Goal: Task Accomplishment & Management: Complete application form

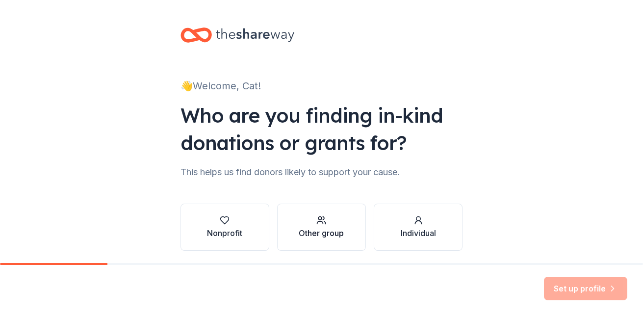
click at [299, 227] on div "Other group" at bounding box center [321, 233] width 45 height 12
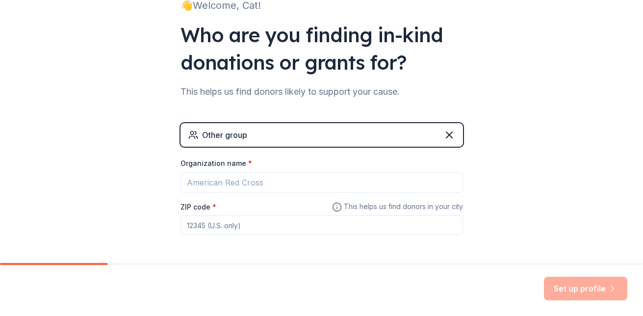
scroll to position [81, 0]
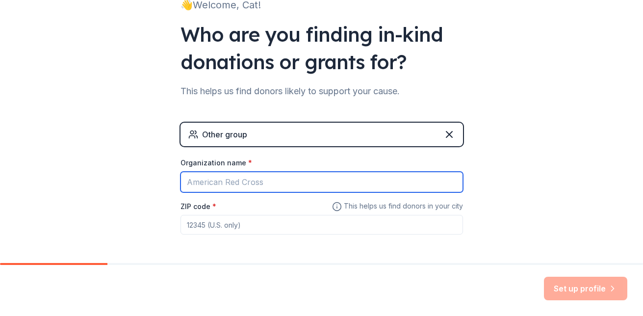
click at [292, 185] on input "Organization name *" at bounding box center [322, 182] width 283 height 21
type input "[PERSON_NAME][GEOGRAPHIC_DATA]"
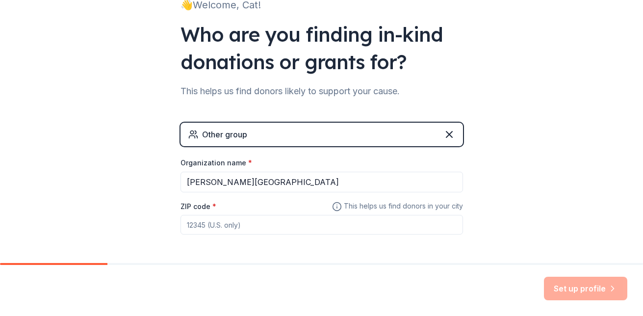
click at [258, 217] on input "ZIP code *" at bounding box center [322, 225] width 283 height 20
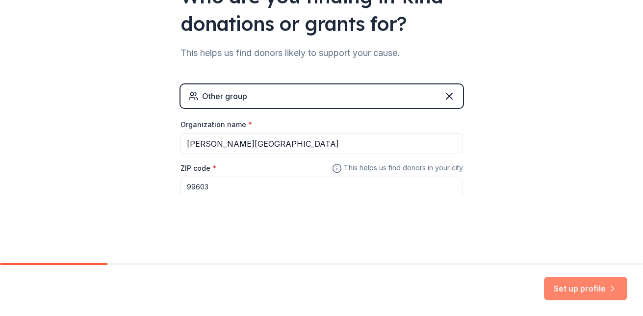
type input "99603"
click at [589, 291] on button "Set up profile" at bounding box center [585, 289] width 83 height 24
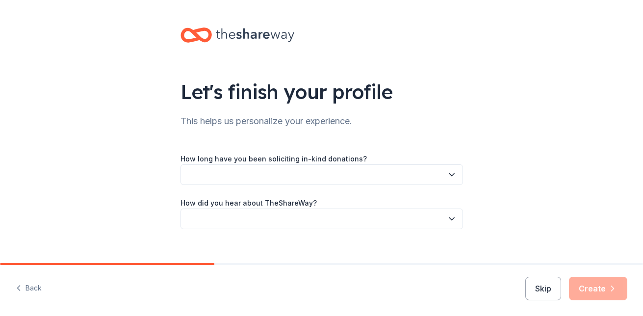
click at [308, 176] on button "button" at bounding box center [322, 174] width 283 height 21
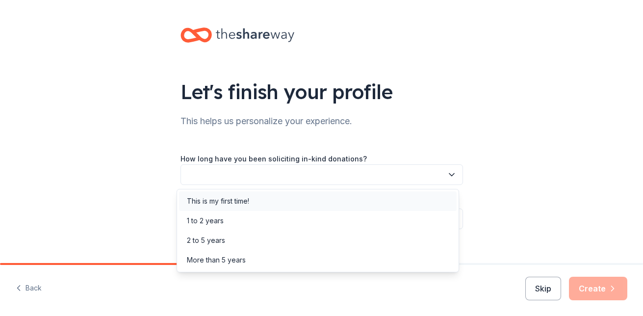
click at [233, 197] on div "This is my first time!" at bounding box center [218, 201] width 62 height 12
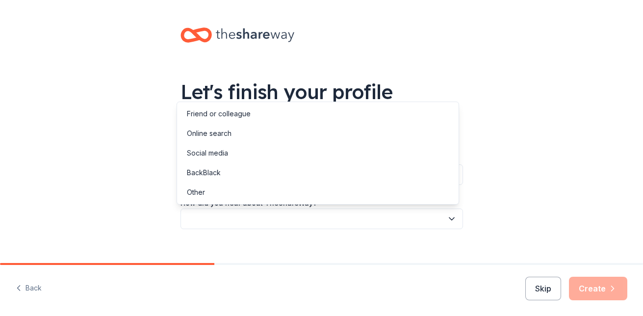
click at [255, 222] on button "button" at bounding box center [322, 218] width 283 height 21
click at [224, 193] on div "Other" at bounding box center [318, 192] width 278 height 20
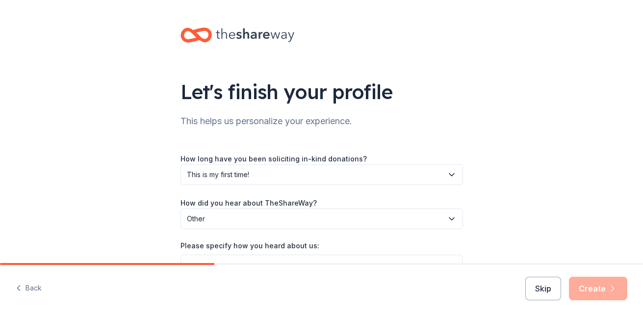
scroll to position [59, 0]
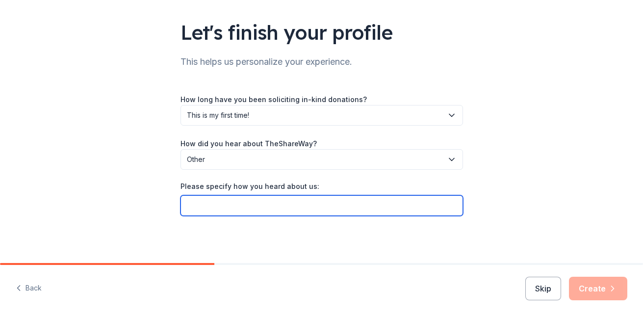
click at [260, 208] on input "Please specify how you heard about us:" at bounding box center [322, 205] width 283 height 21
type input "ChatGpt, Sadly."
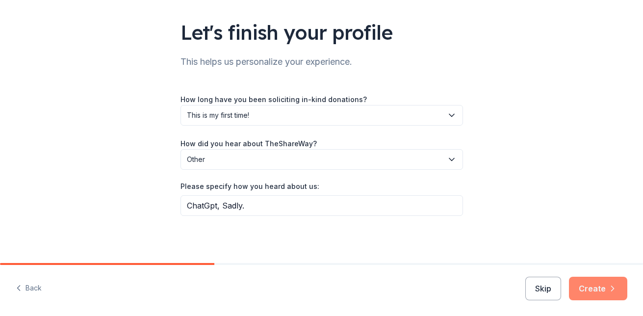
click at [594, 279] on button "Create" at bounding box center [598, 289] width 58 height 24
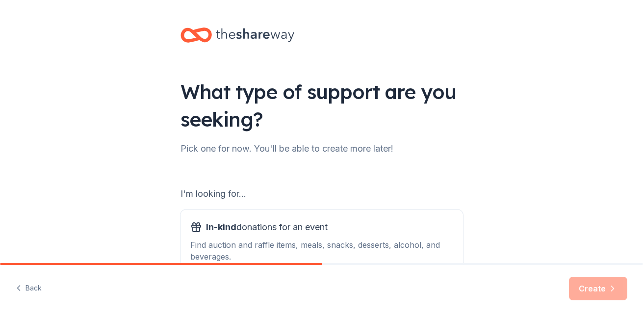
click at [433, 139] on div "What type of support are you seeking? Pick one for now. You'll be able to creat…" at bounding box center [322, 198] width 314 height 396
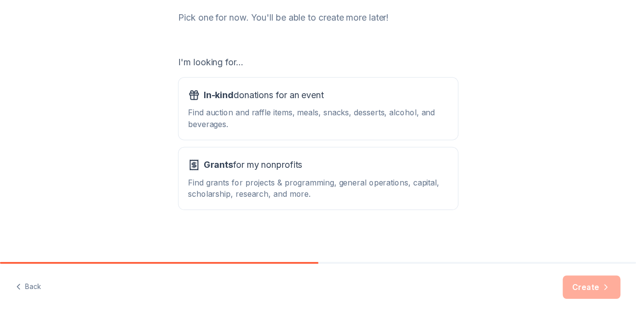
scroll to position [131, 0]
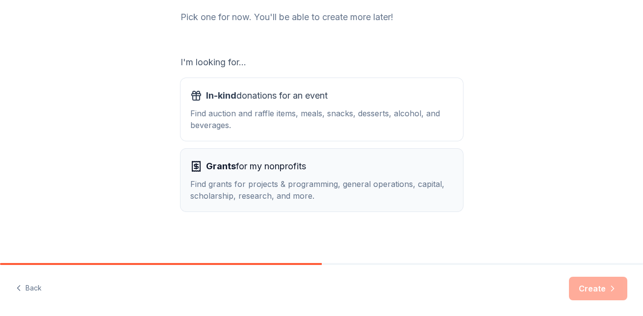
click at [348, 191] on div "Find grants for projects & programming, general operations, capital, scholarshi…" at bounding box center [321, 190] width 263 height 24
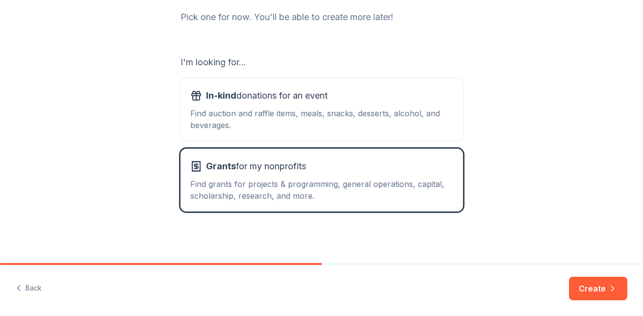
click at [596, 301] on div "Back Create" at bounding box center [321, 290] width 643 height 51
click at [596, 296] on button "Create" at bounding box center [598, 289] width 58 height 24
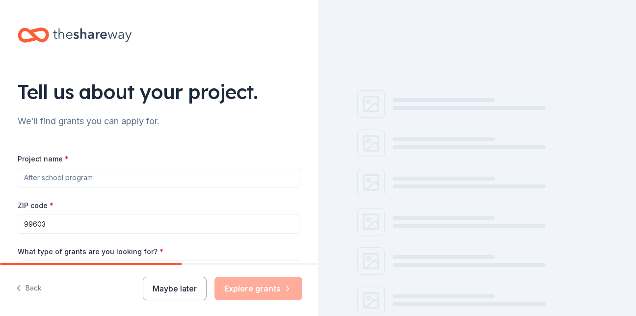
click at [161, 179] on input "Project name *" at bounding box center [159, 178] width 283 height 20
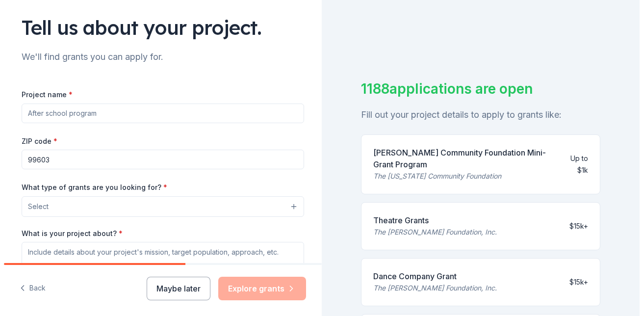
scroll to position [63, 0]
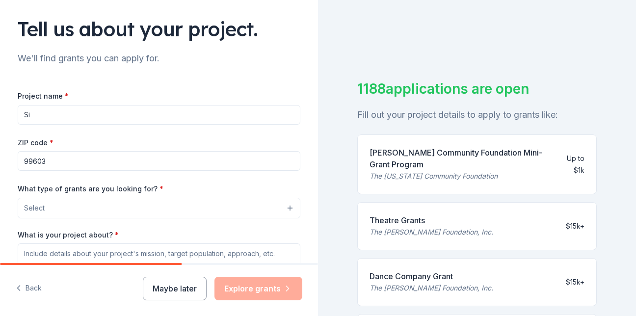
type input "S"
type input "A"
type input "American Sign Language"
click at [94, 203] on button "Select" at bounding box center [159, 208] width 283 height 21
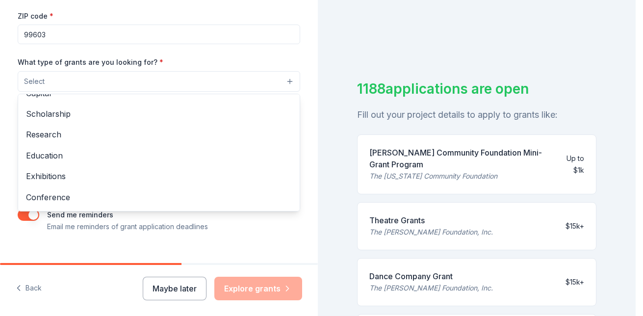
scroll to position [54, 0]
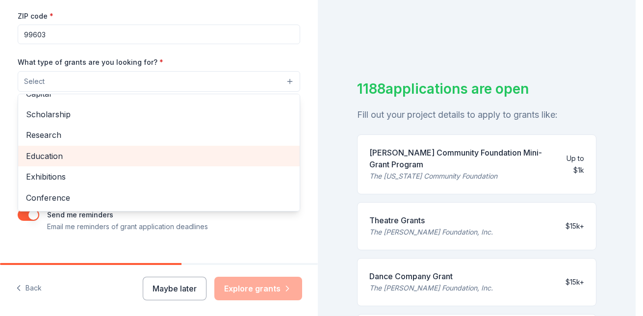
click at [50, 156] on span "Education" at bounding box center [159, 156] width 266 height 13
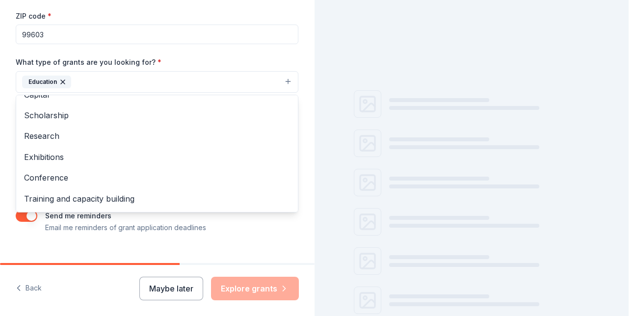
click at [65, 82] on icon "button" at bounding box center [63, 82] width 8 height 8
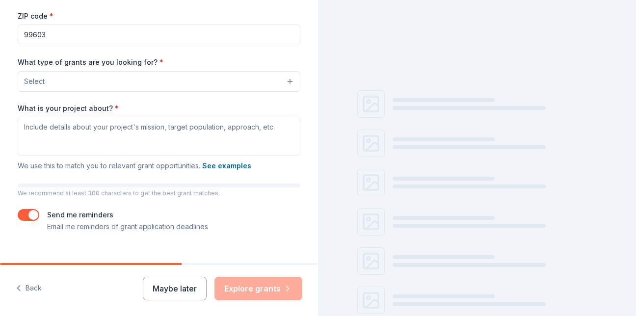
click at [107, 69] on div "What type of grants are you looking for? * Select" at bounding box center [159, 74] width 283 height 36
click at [108, 76] on button "Select" at bounding box center [159, 81] width 283 height 21
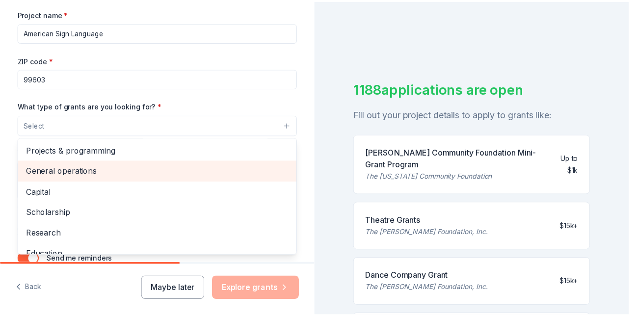
scroll to position [145, 0]
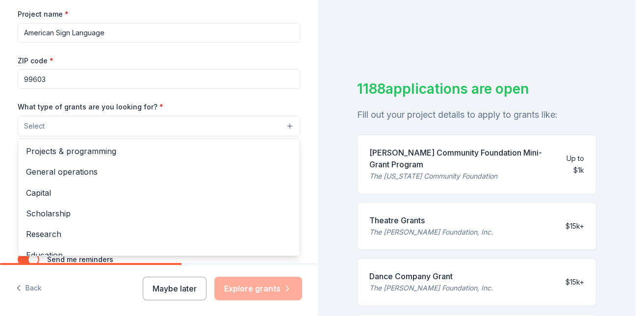
click at [140, 80] on div "Project name * American Sign Language ZIP code * 99603 What type of grants are …" at bounding box center [159, 142] width 283 height 269
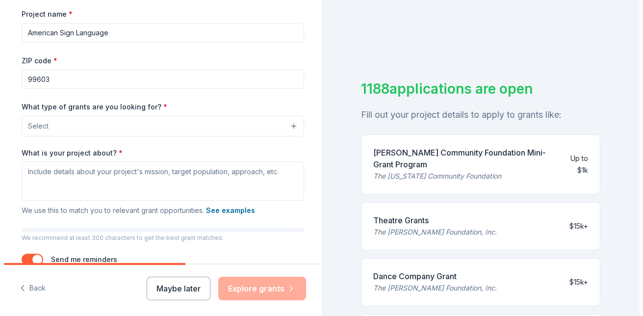
scroll to position [206, 0]
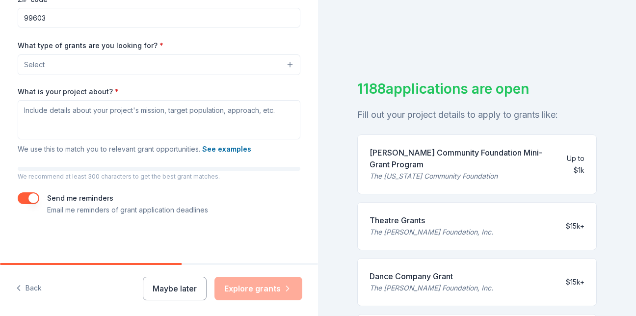
click at [156, 75] on div "Project name * American Sign Language ZIP code * 99603 What type of grants are …" at bounding box center [159, 81] width 283 height 269
click at [156, 71] on button "Select" at bounding box center [159, 64] width 283 height 21
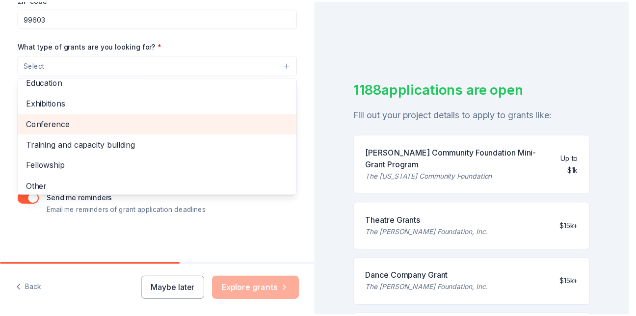
scroll to position [111, 0]
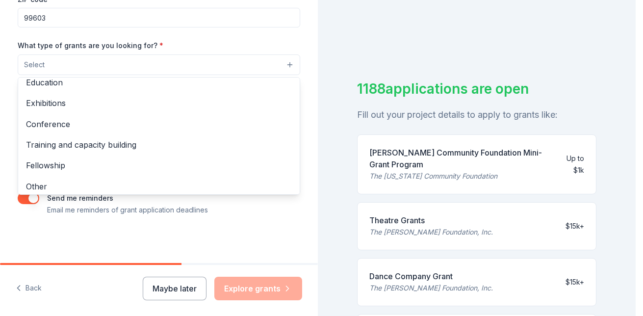
click at [94, 207] on div "Project name * American Sign Language ZIP code * 99603 What type of grants are …" at bounding box center [159, 81] width 283 height 269
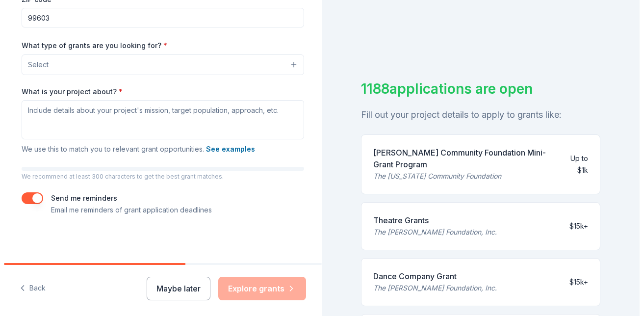
scroll to position [12, 0]
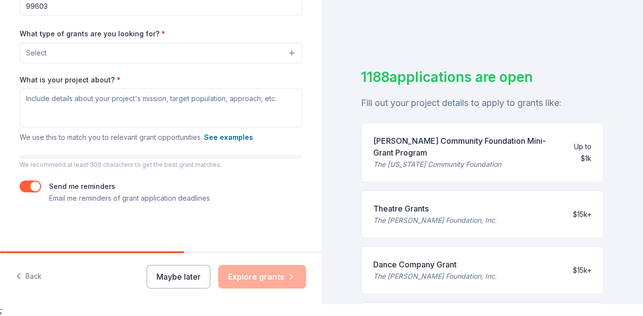
click at [80, 53] on button "Select" at bounding box center [161, 53] width 283 height 21
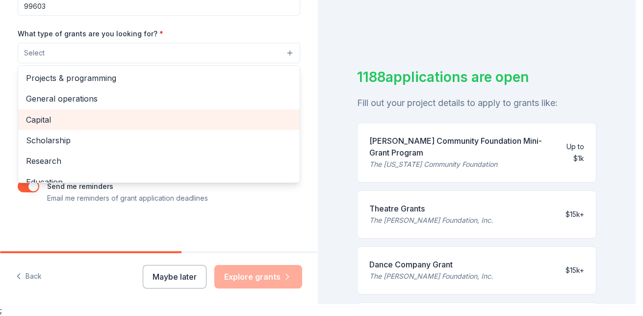
scroll to position [206, 0]
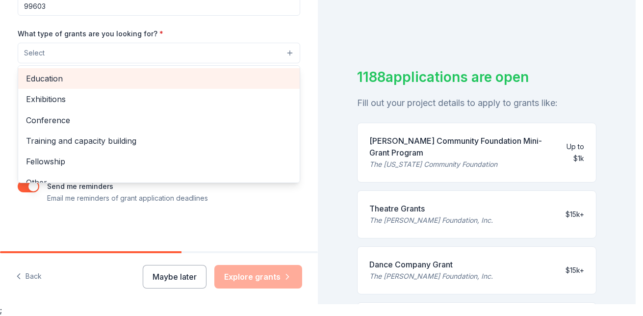
click at [36, 72] on span "Education" at bounding box center [159, 78] width 266 height 13
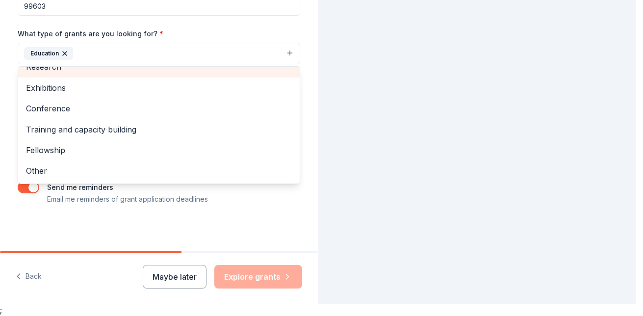
scroll to position [95, 0]
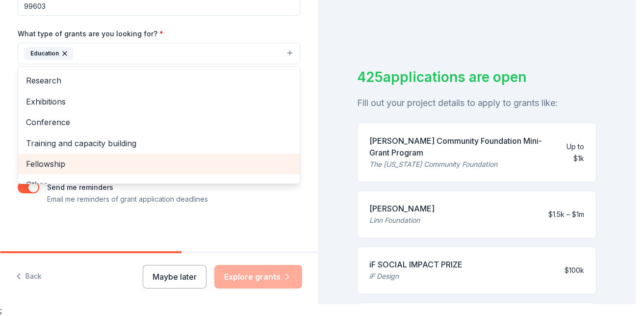
click at [52, 162] on span "Fellowship" at bounding box center [159, 163] width 266 height 13
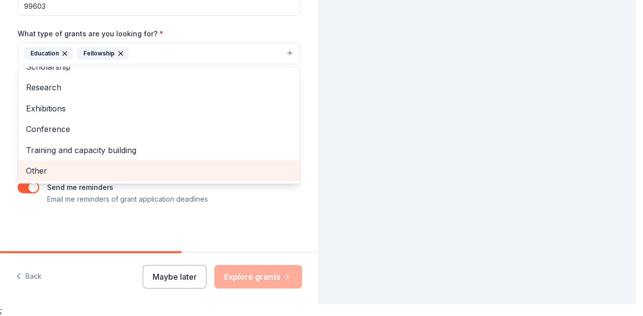
scroll to position [75, 0]
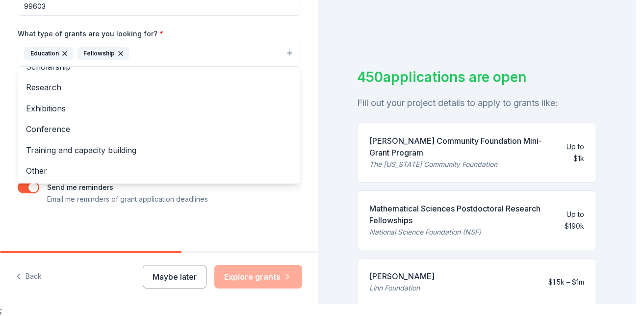
click at [643, 193] on html "Tell us about your project. We'll find grants you can apply for. Project name *…" at bounding box center [321, 146] width 643 height 316
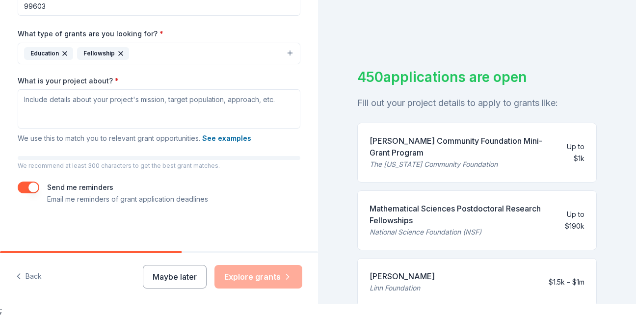
click at [170, 58] on button "Education Fellowship" at bounding box center [159, 54] width 283 height 22
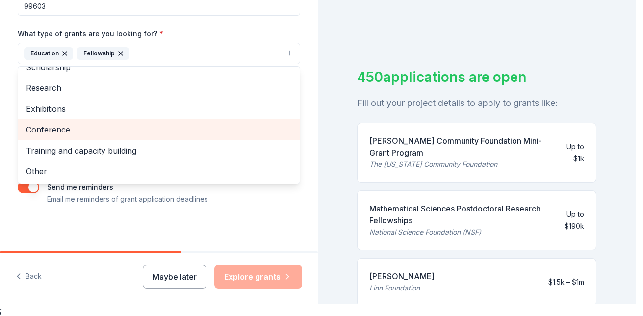
scroll to position [0, 0]
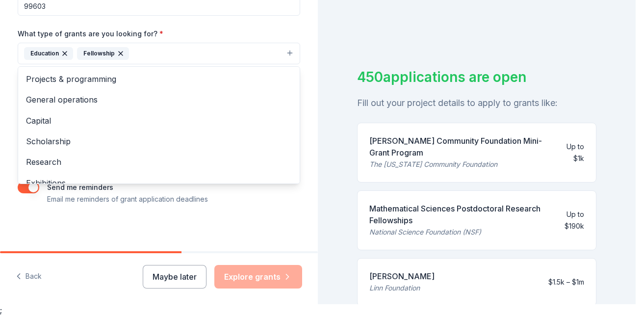
click at [627, 143] on div "Tell us about your project. We'll find grants you can apply for. Project name *…" at bounding box center [318, 146] width 636 height 316
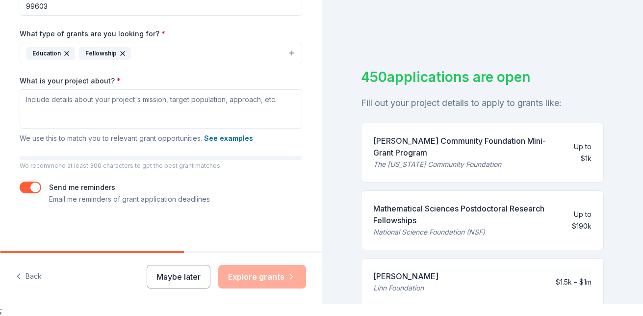
click at [199, 53] on button "Education Fellowship" at bounding box center [161, 54] width 283 height 22
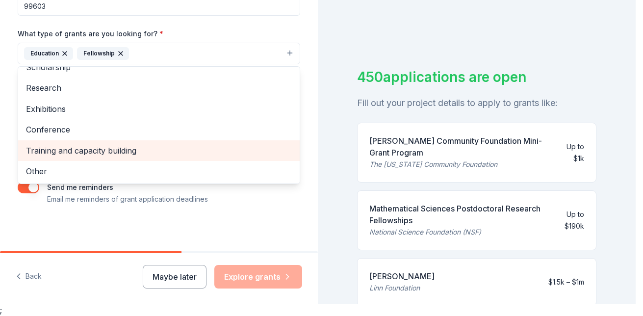
click at [129, 152] on span "Training and capacity building" at bounding box center [159, 150] width 266 height 13
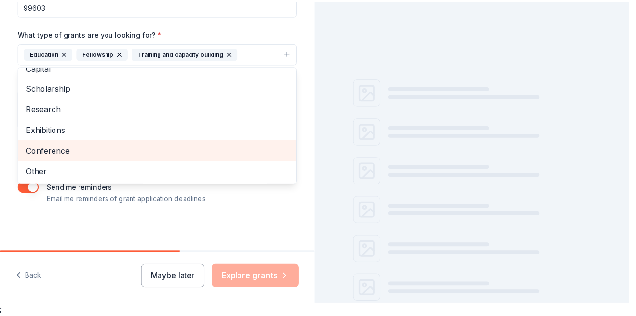
scroll to position [207, 0]
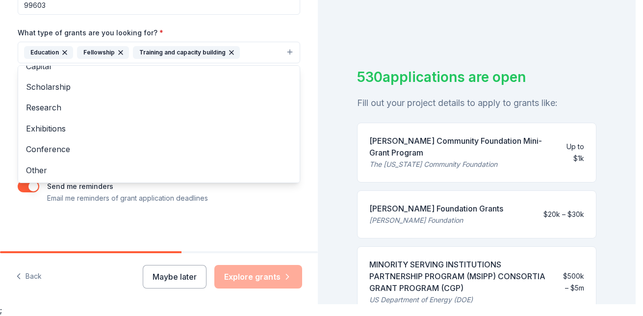
click at [303, 167] on div "Tell us about your project. We'll find grants you can apply for. Project name *…" at bounding box center [159, 16] width 314 height 470
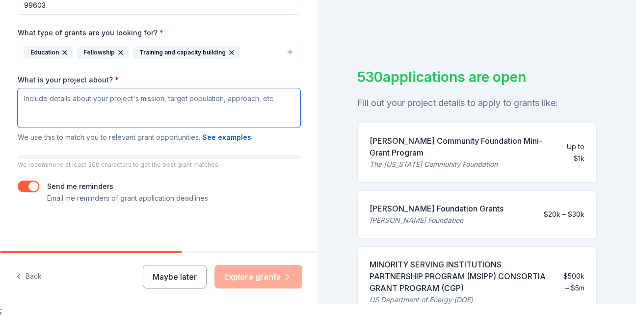
click at [106, 102] on textarea "What is your project about? *" at bounding box center [159, 107] width 283 height 39
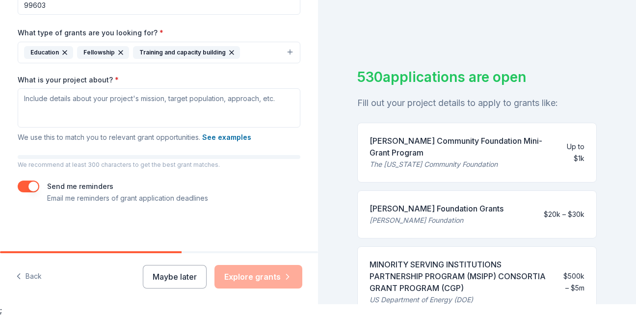
click at [121, 141] on p "We use this to match you to relevant grant opportunities. See examples" at bounding box center [159, 137] width 283 height 12
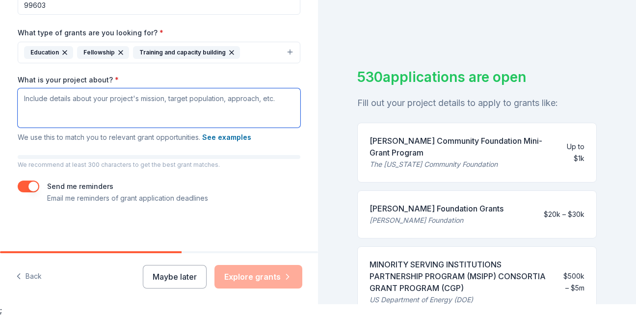
click at [189, 95] on textarea "What is your project about? *" at bounding box center [159, 107] width 283 height 39
paste textarea "My name is [PERSON_NAME] El [PERSON_NAME], and I am a student at [PERSON_NAME][…"
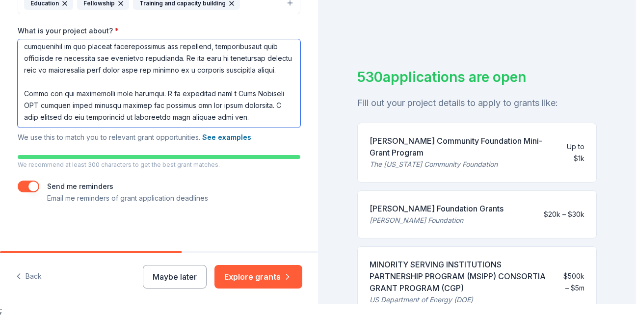
scroll to position [297, 0]
type textarea "My name is [PERSON_NAME] El [PERSON_NAME], and I am a student at [PERSON_NAME][…"
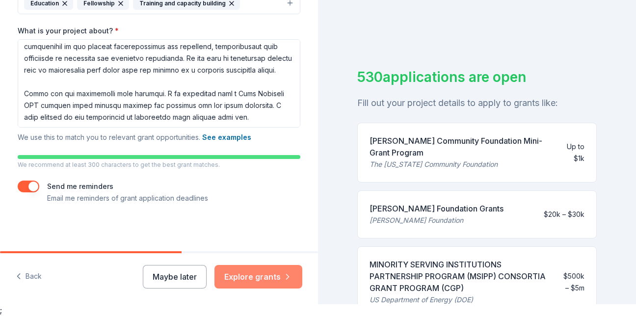
click at [255, 266] on button "Explore grants" at bounding box center [258, 277] width 88 height 24
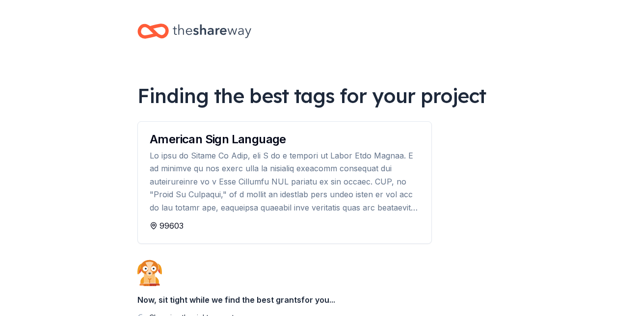
scroll to position [103, 0]
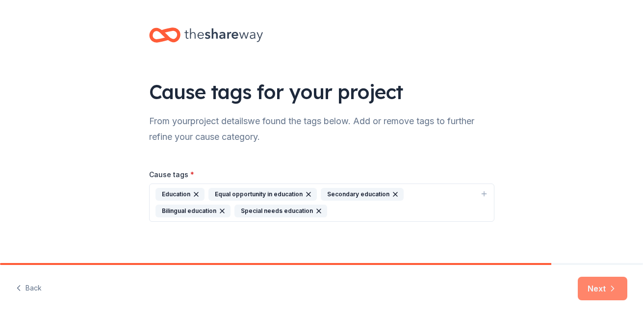
click at [609, 289] on icon "button" at bounding box center [613, 289] width 10 height 10
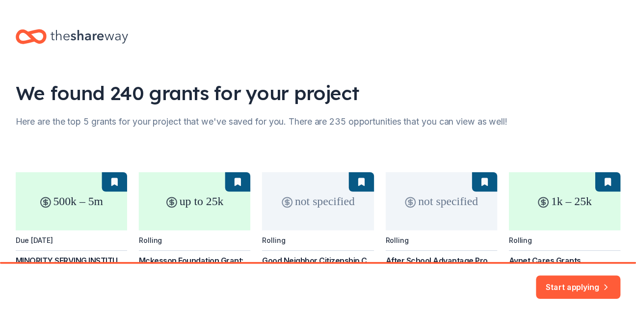
scroll to position [103, 0]
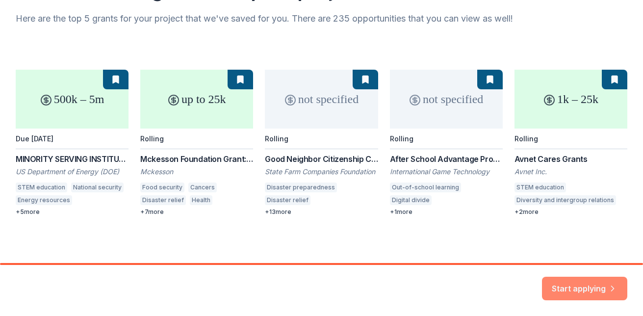
click at [584, 288] on button "Start applying" at bounding box center [584, 283] width 85 height 24
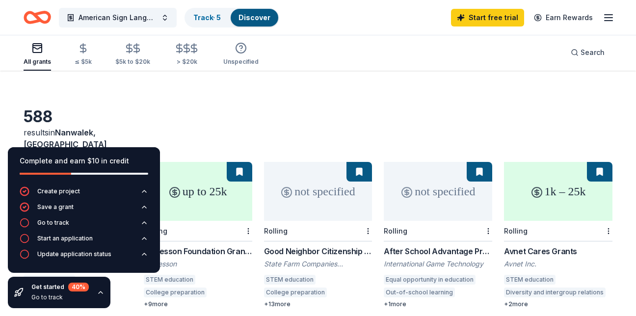
scroll to position [14, 0]
click at [316, 111] on div "588 results in [GEOGRAPHIC_DATA], [GEOGRAPHIC_DATA]" at bounding box center [318, 127] width 589 height 43
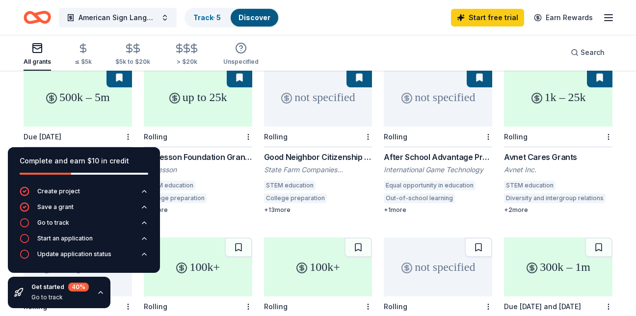
scroll to position [0, 0]
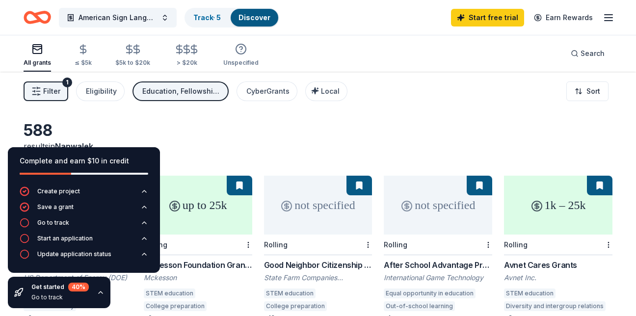
click at [247, 24] on div "Discover" at bounding box center [255, 18] width 48 height 18
click at [218, 16] on link "Track · 5" at bounding box center [206, 17] width 27 height 8
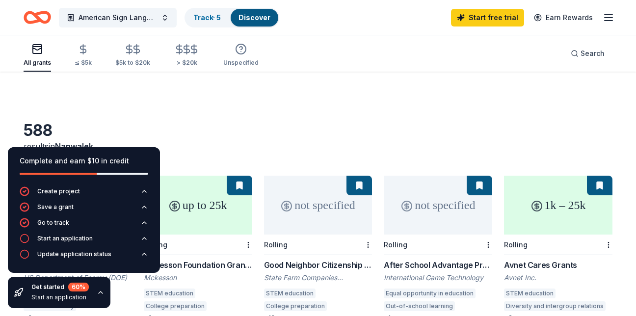
scroll to position [31, 0]
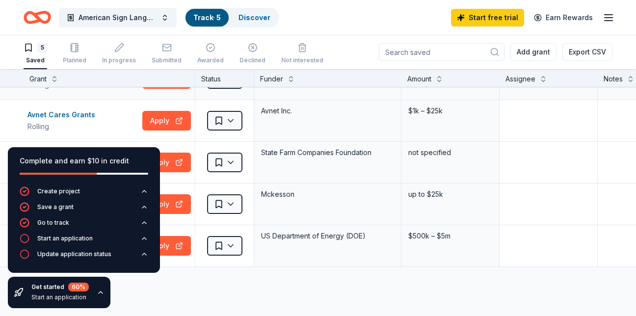
scroll to position [42, 0]
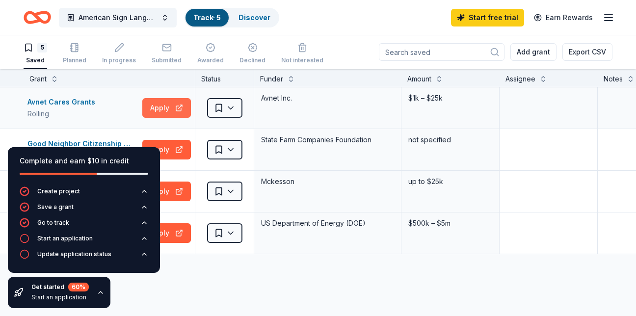
click at [146, 101] on button "Apply" at bounding box center [166, 108] width 49 height 20
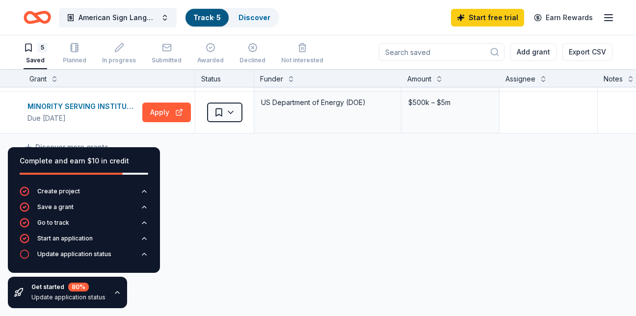
scroll to position [161, 0]
click at [162, 113] on button "Apply" at bounding box center [166, 113] width 49 height 20
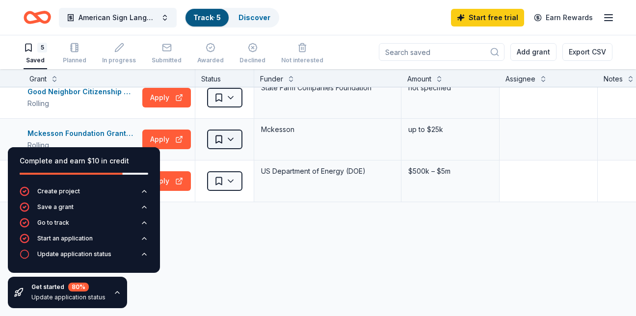
scroll to position [93, 0]
click at [177, 135] on button "Apply" at bounding box center [166, 140] width 49 height 20
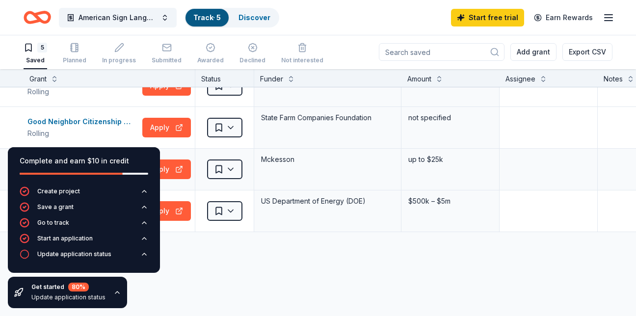
scroll to position [63, 0]
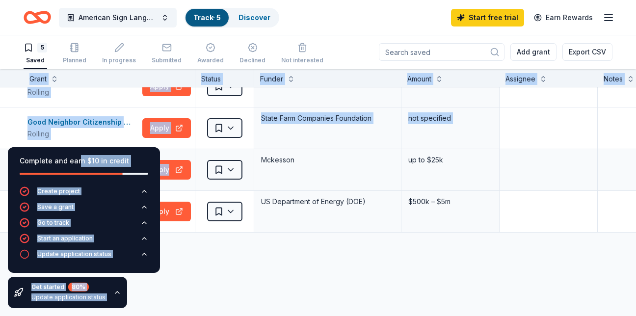
drag, startPoint x: 80, startPoint y: 152, endPoint x: 243, endPoint y: 151, distance: 163.3
click at [243, 151] on div "Complete and earn $10 in credit Create project Save a grant Go to track Start a…" at bounding box center [318, 192] width 636 height 247
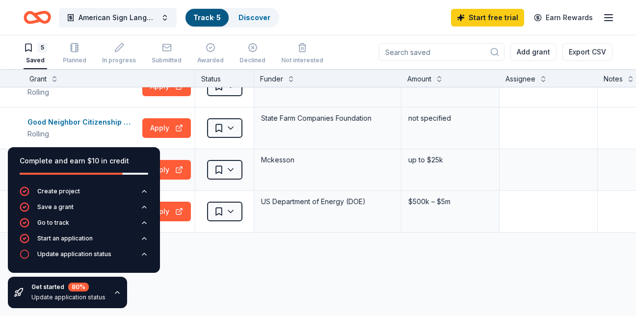
drag, startPoint x: 243, startPoint y: 151, endPoint x: 315, endPoint y: 155, distance: 72.2
click at [315, 155] on div "Mckesson" at bounding box center [327, 160] width 135 height 14
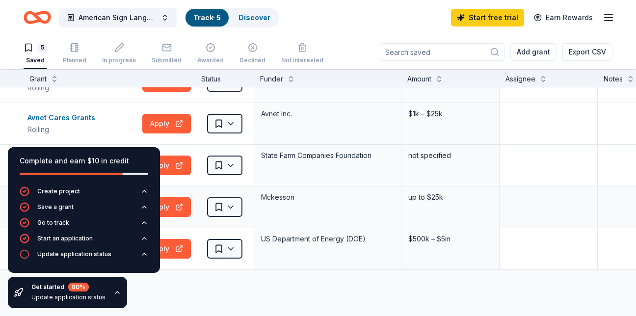
scroll to position [26, 0]
click at [175, 114] on div "Avnet Cares Grants Rolling Apply" at bounding box center [109, 123] width 171 height 41
click at [170, 125] on button "Apply" at bounding box center [166, 124] width 49 height 20
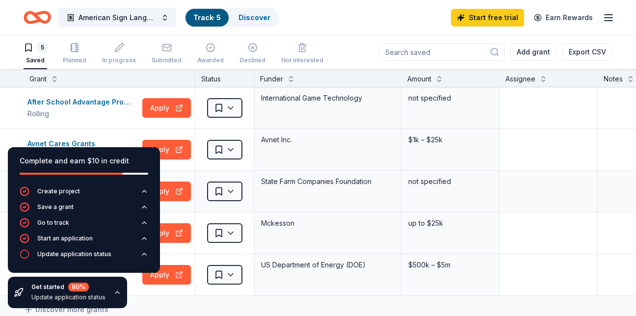
scroll to position [0, 0]
click at [221, 18] on link "Track · 5" at bounding box center [206, 17] width 27 height 8
click at [244, 19] on link "Discover" at bounding box center [254, 17] width 32 height 8
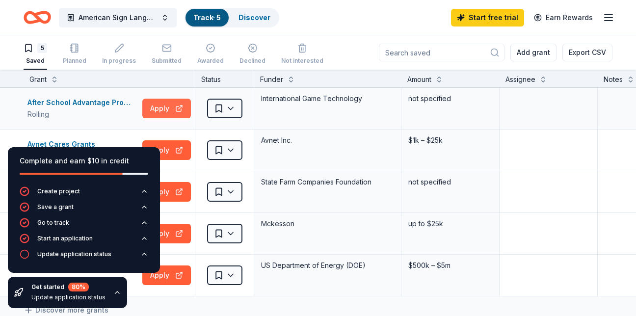
click at [163, 103] on button "Apply" at bounding box center [166, 109] width 49 height 20
